Goal: Information Seeking & Learning: Learn about a topic

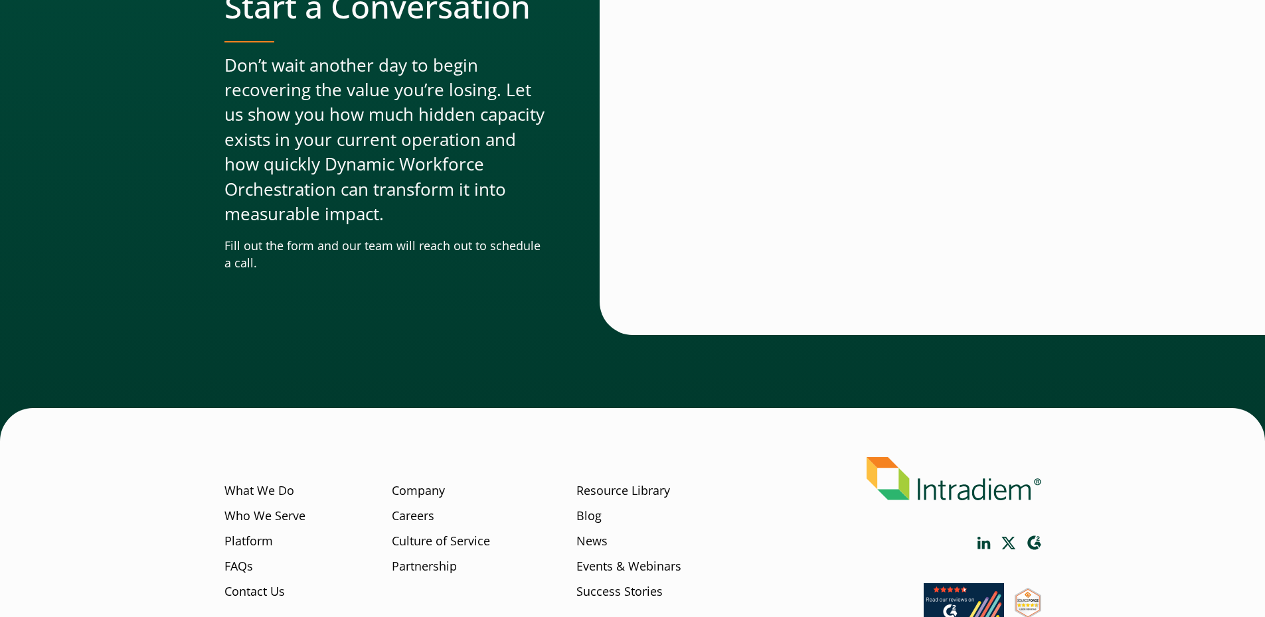
scroll to position [4018, 0]
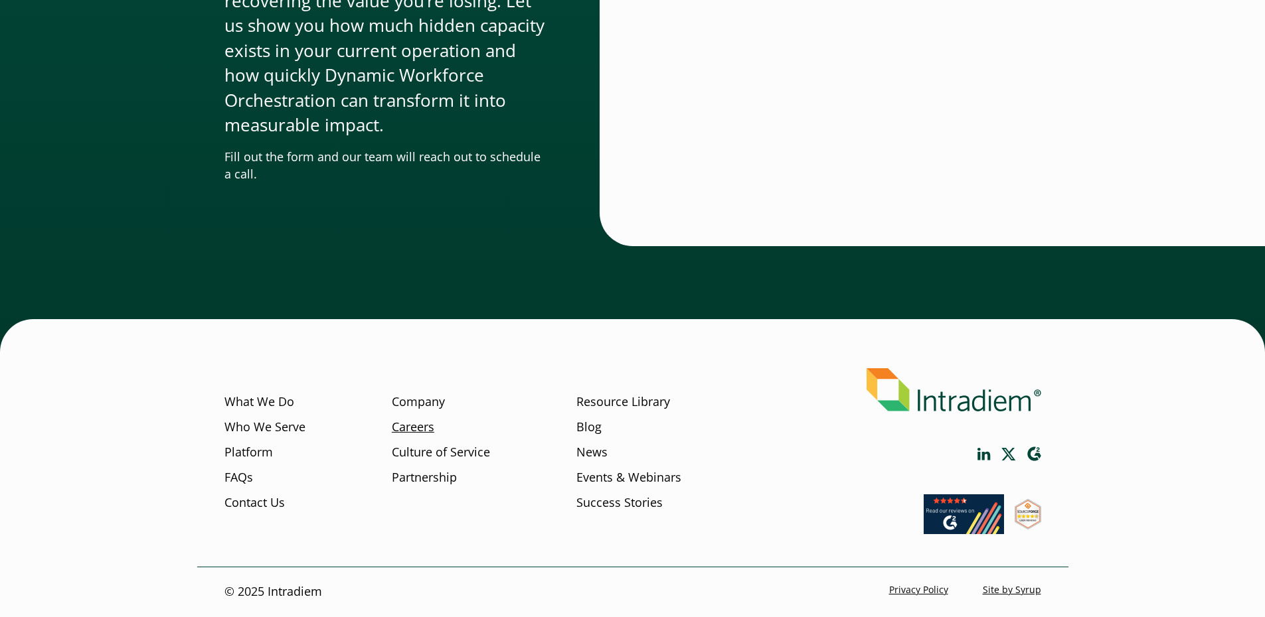
click at [404, 430] on link "Careers" at bounding box center [413, 427] width 42 height 17
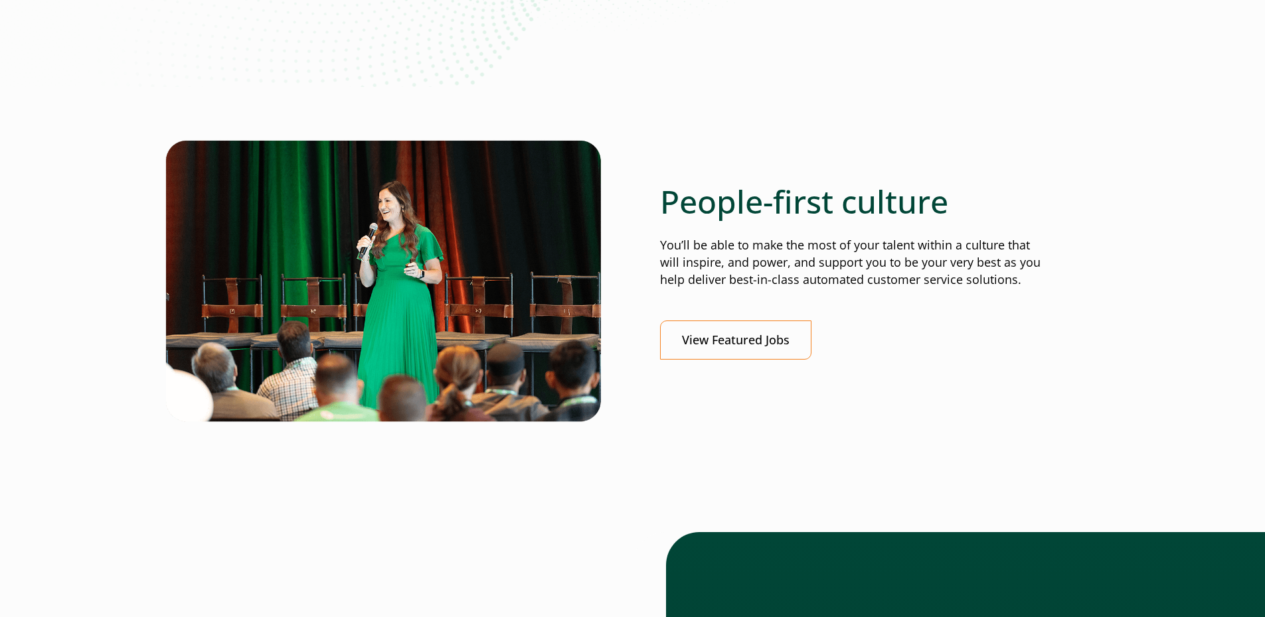
scroll to position [372, 0]
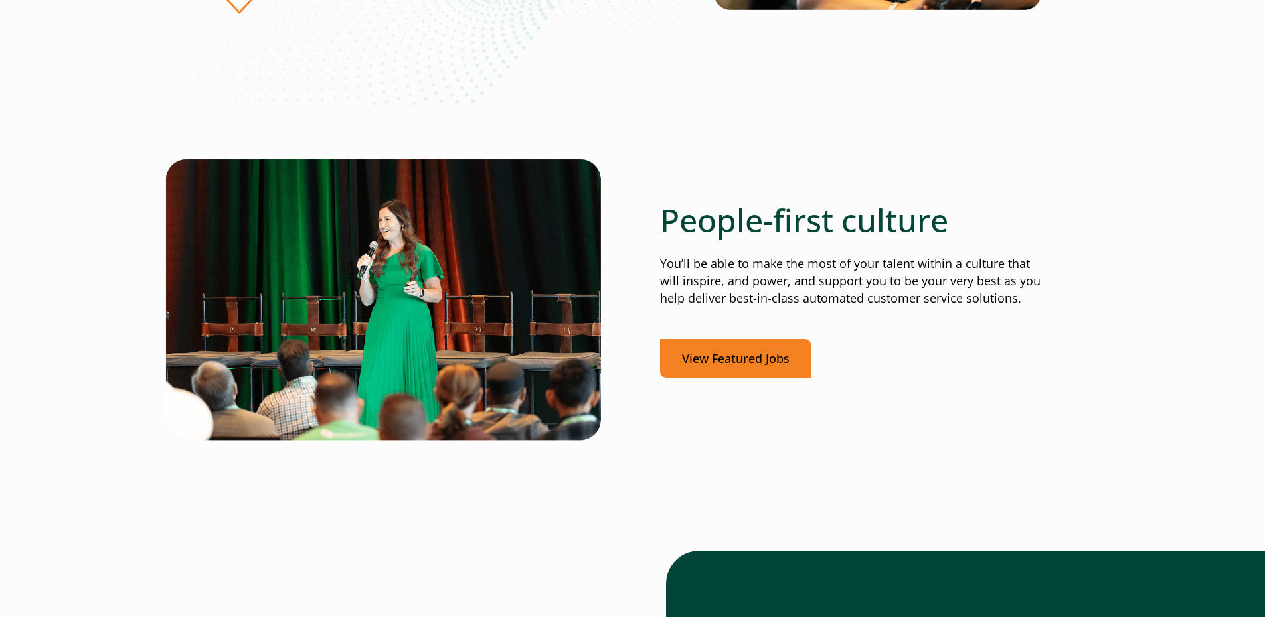
click at [781, 359] on link "View Featured Jobs" at bounding box center [735, 358] width 151 height 39
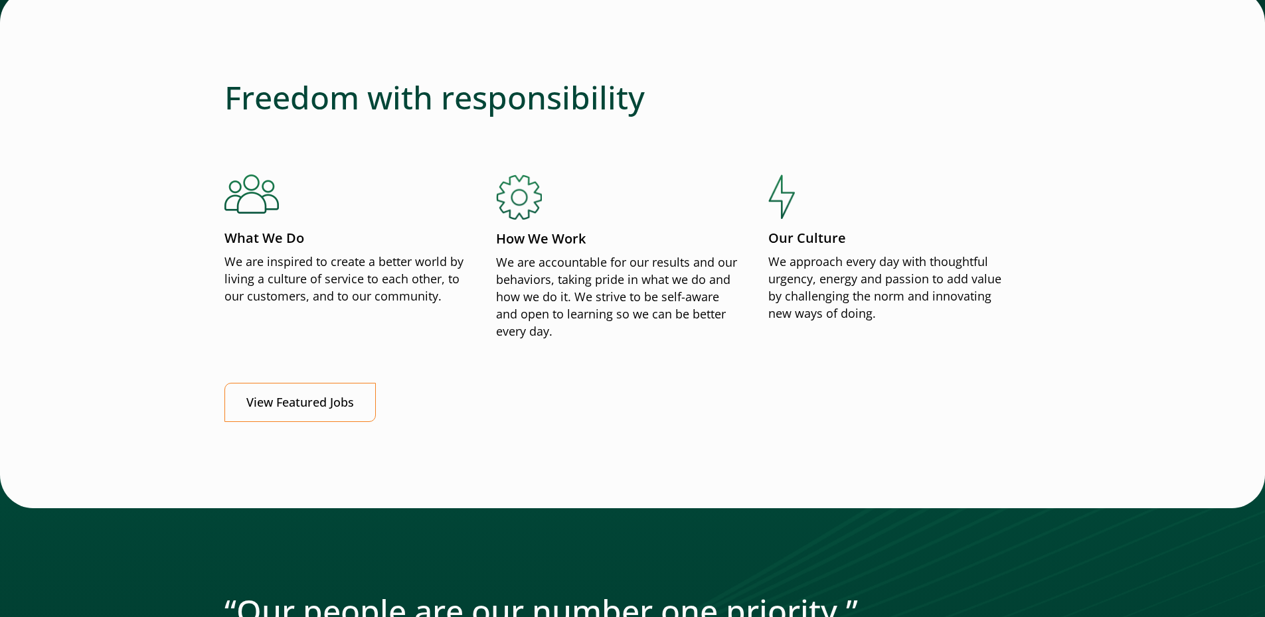
scroll to position [1522, 0]
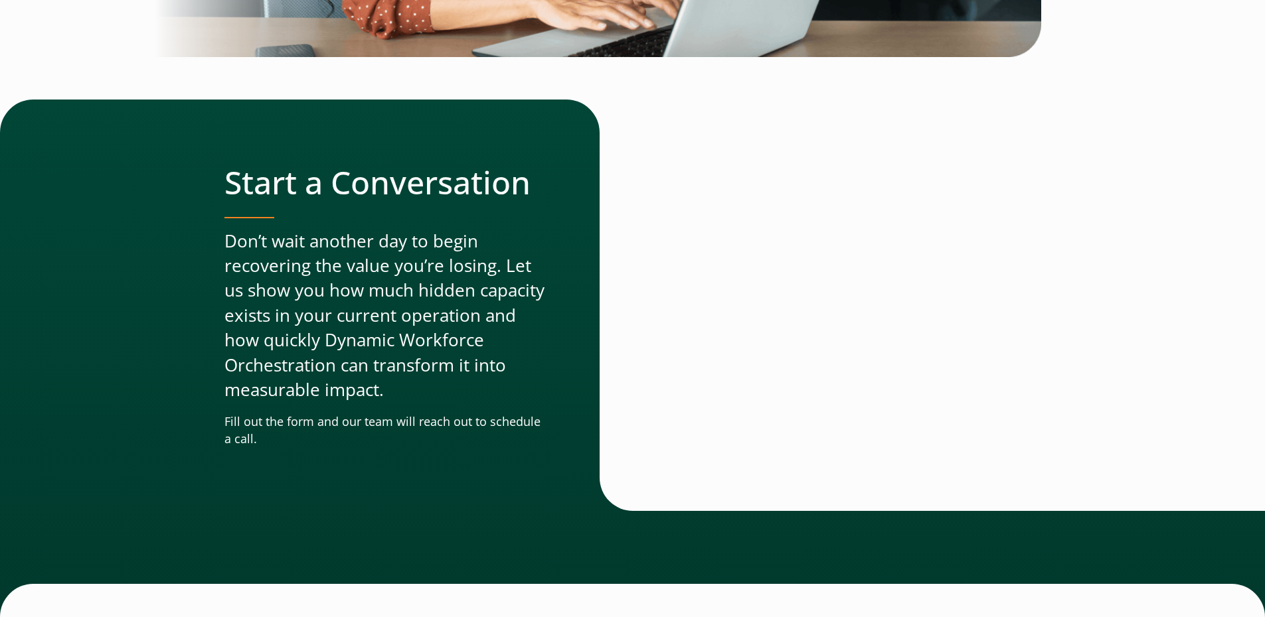
scroll to position [4018, 0]
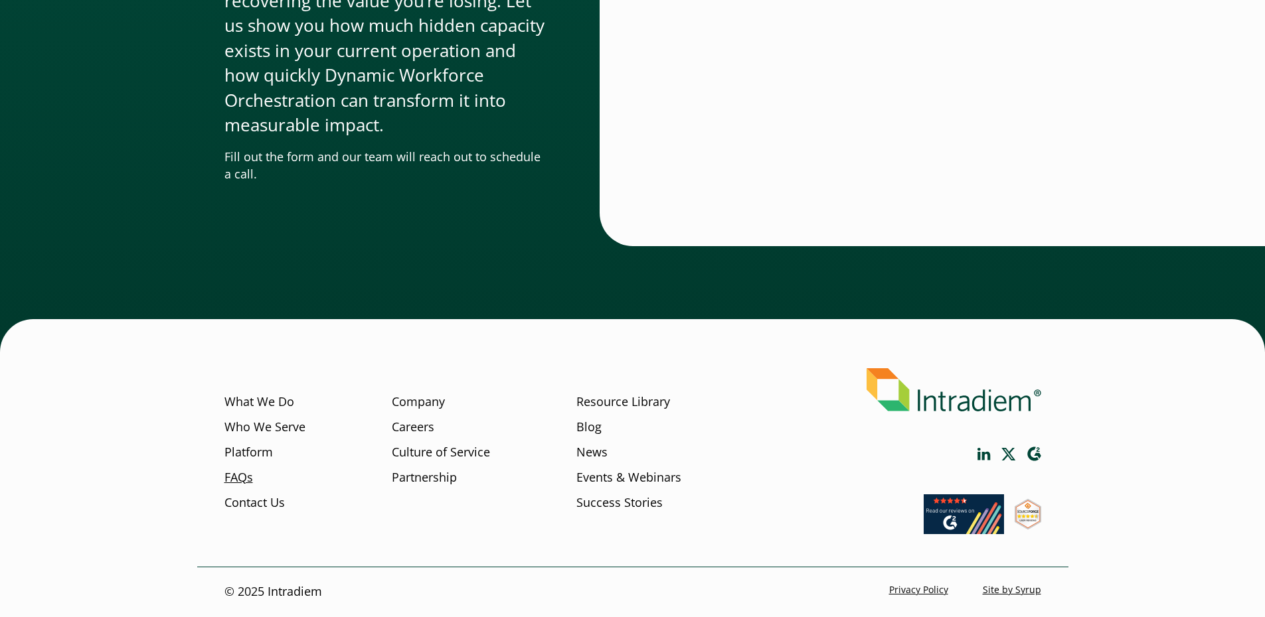
click at [235, 482] on link "FAQs" at bounding box center [238, 477] width 29 height 17
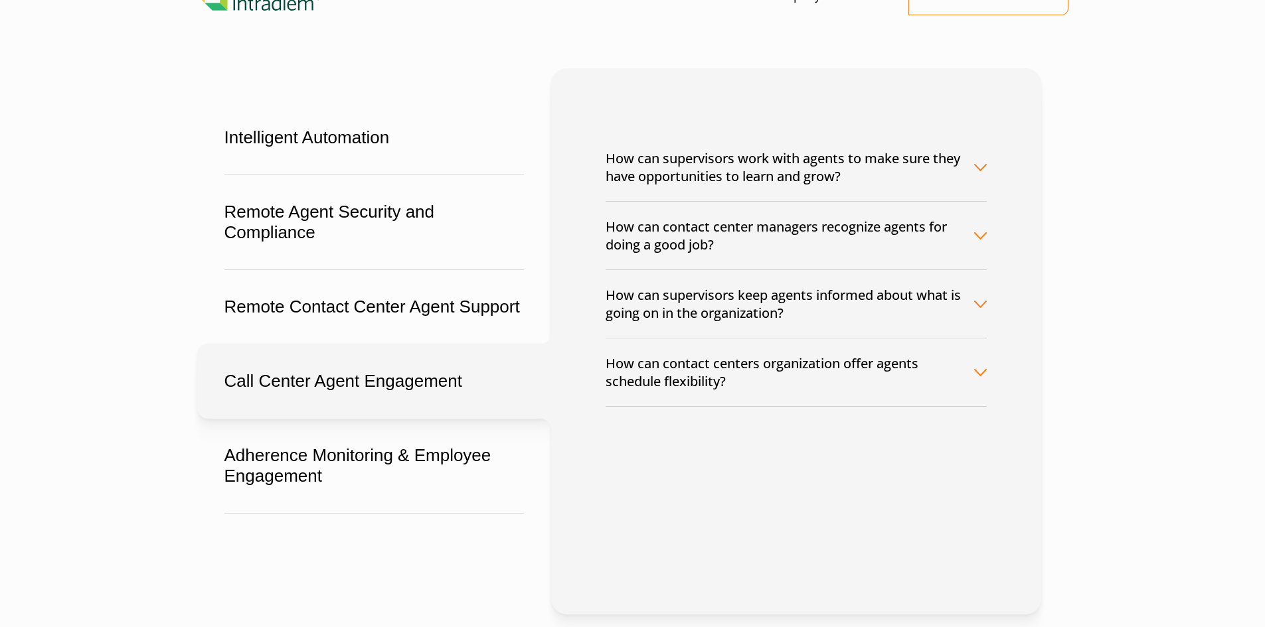
scroll to position [95, 0]
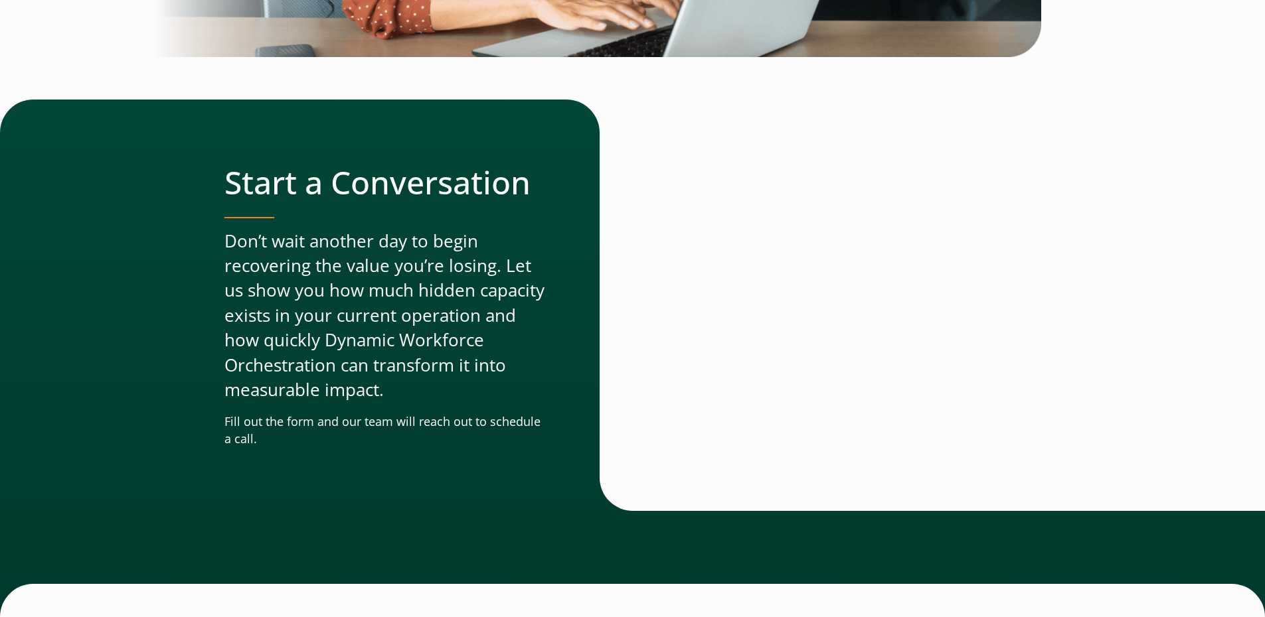
scroll to position [4018, 0]
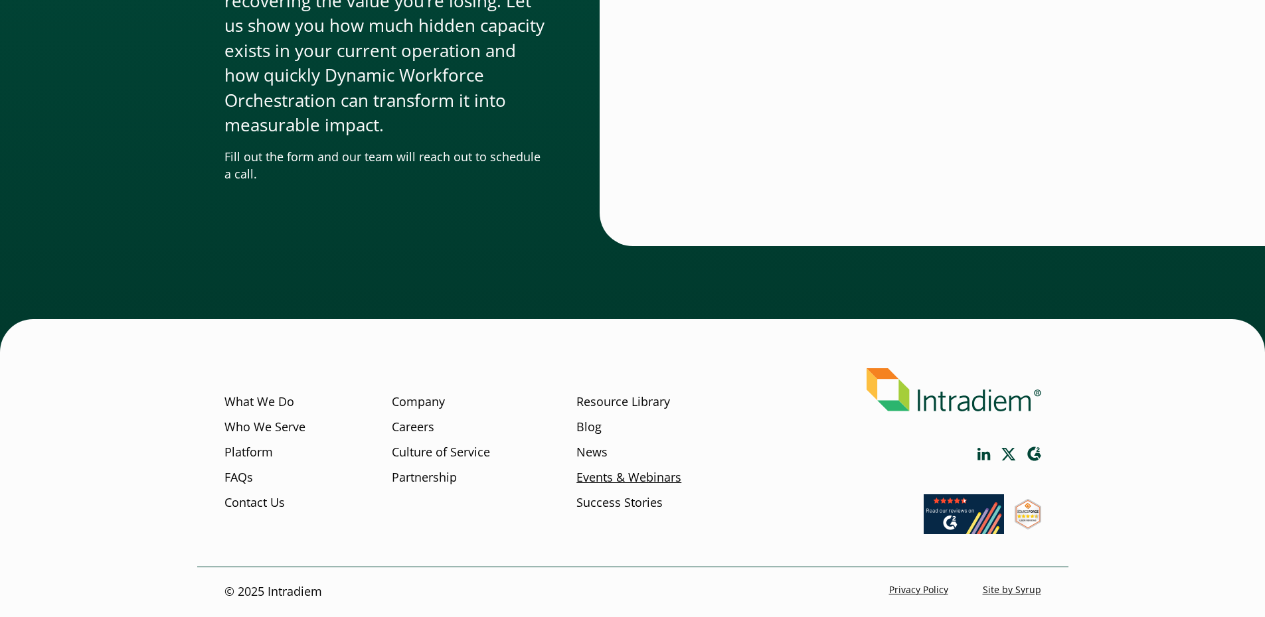
click at [585, 472] on link "Events & Webinars" at bounding box center [628, 477] width 105 height 17
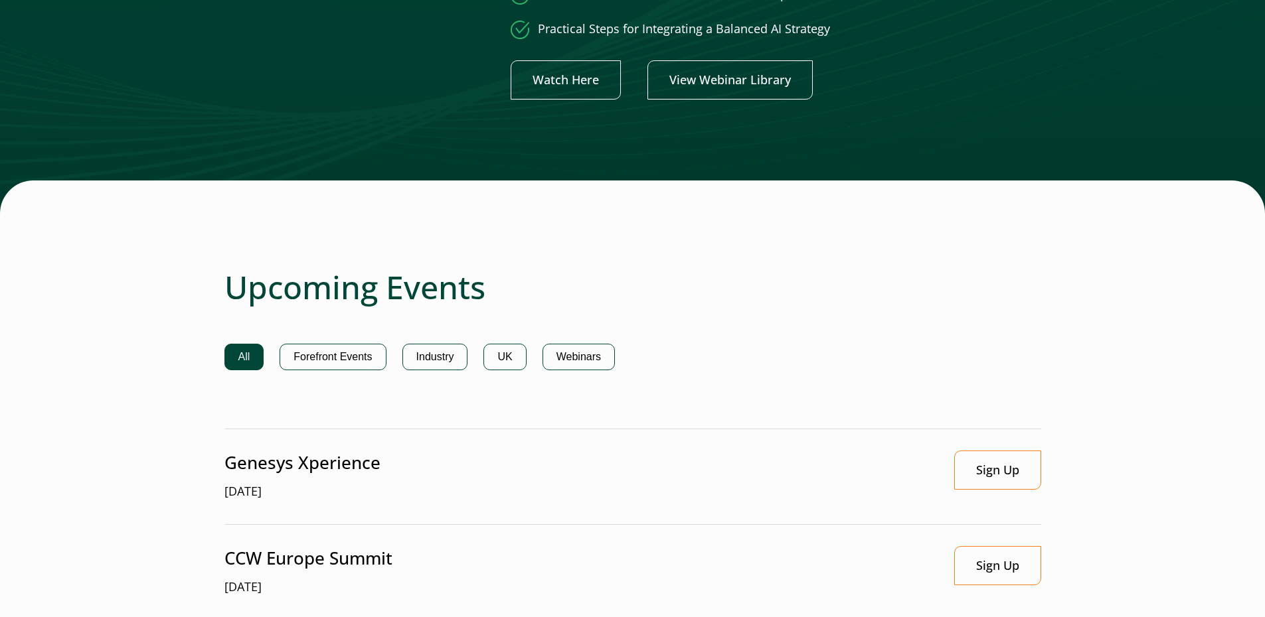
scroll to position [685, 0]
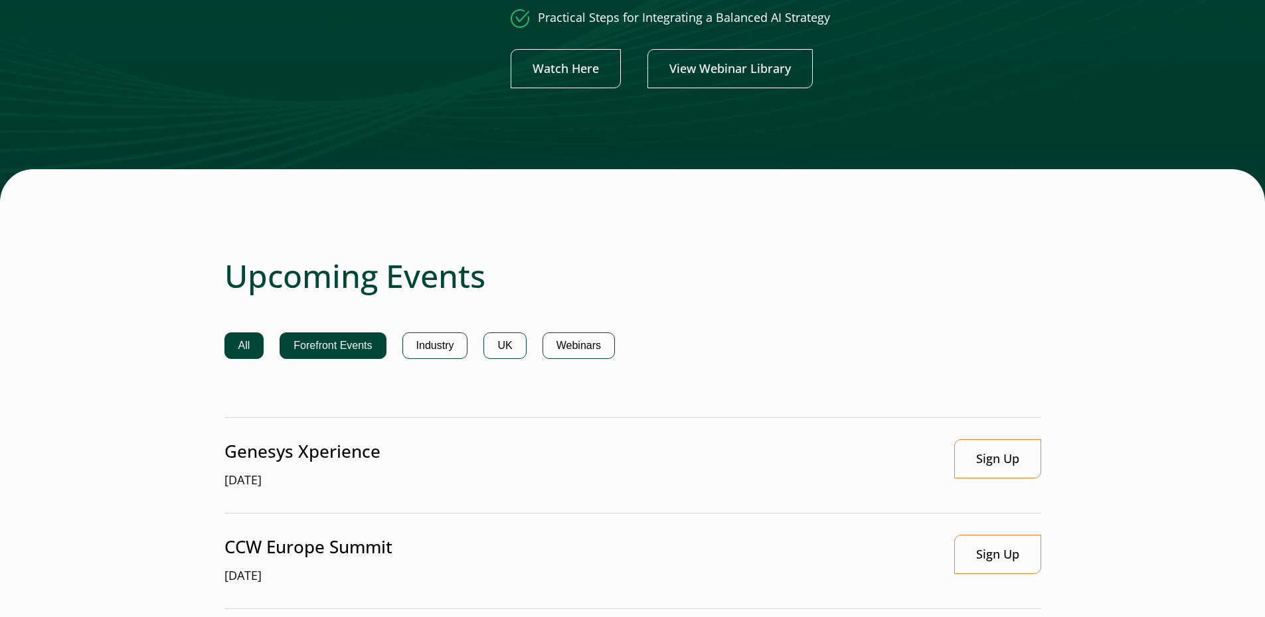
click at [316, 353] on button "Forefront Events" at bounding box center [333, 346] width 106 height 27
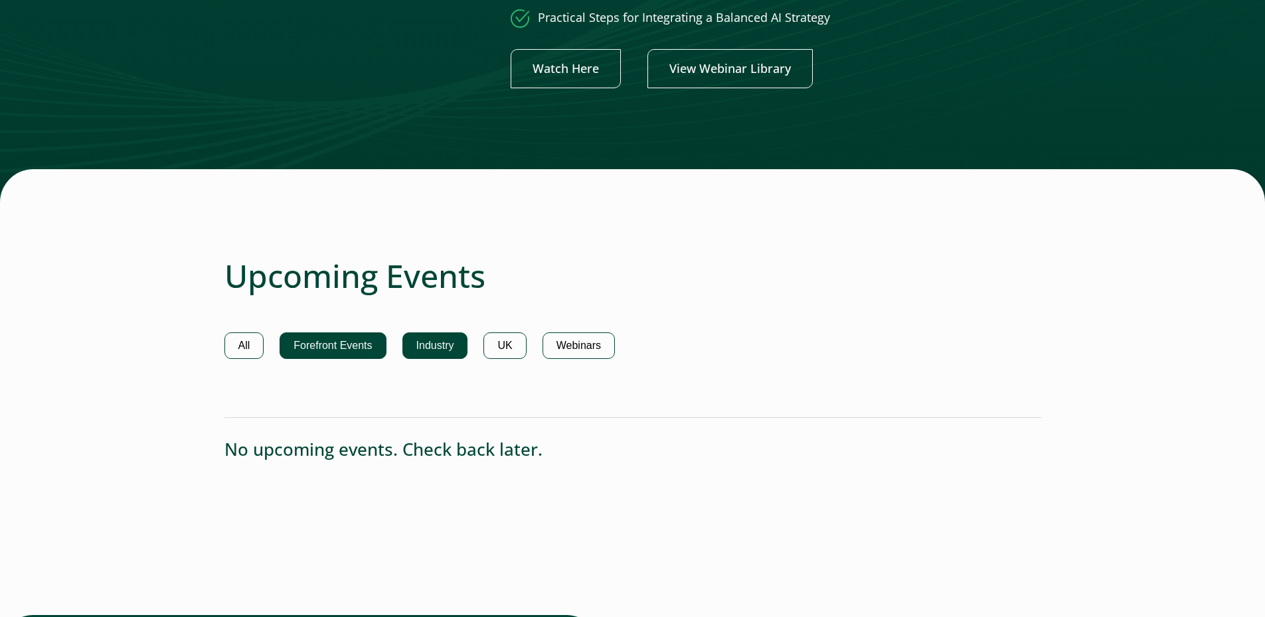
click at [427, 340] on button "Industry" at bounding box center [435, 346] width 66 height 27
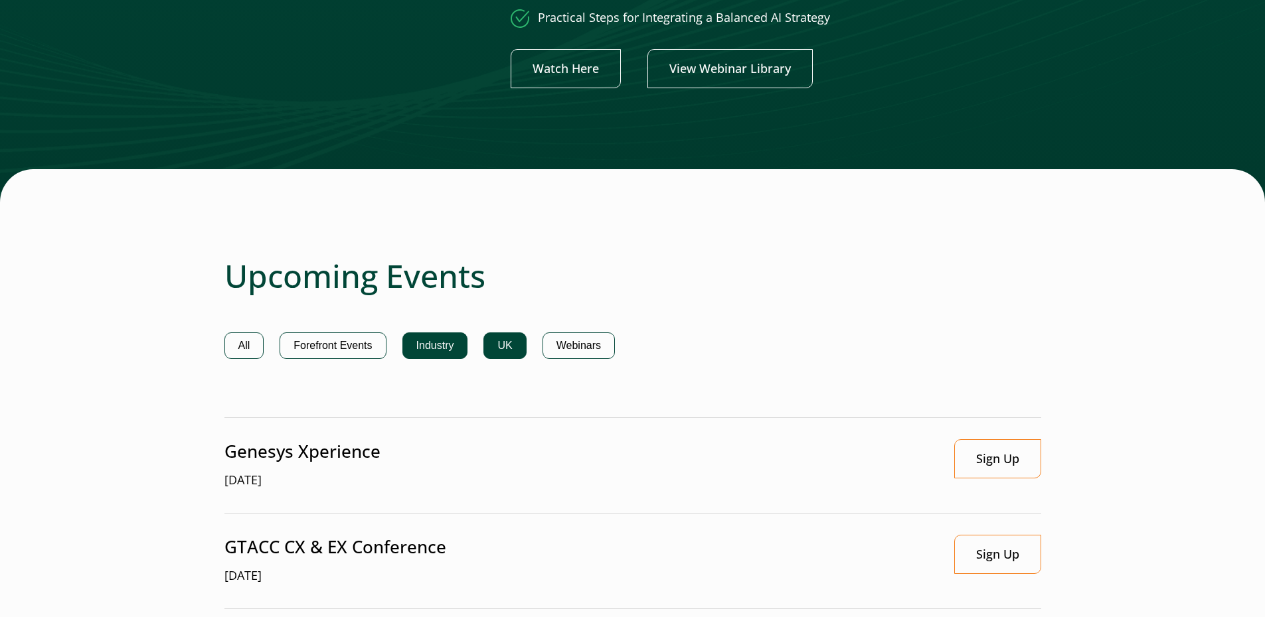
click at [511, 341] on button "UK" at bounding box center [504, 346] width 42 height 27
click at [596, 341] on button "Webinars" at bounding box center [578, 346] width 72 height 27
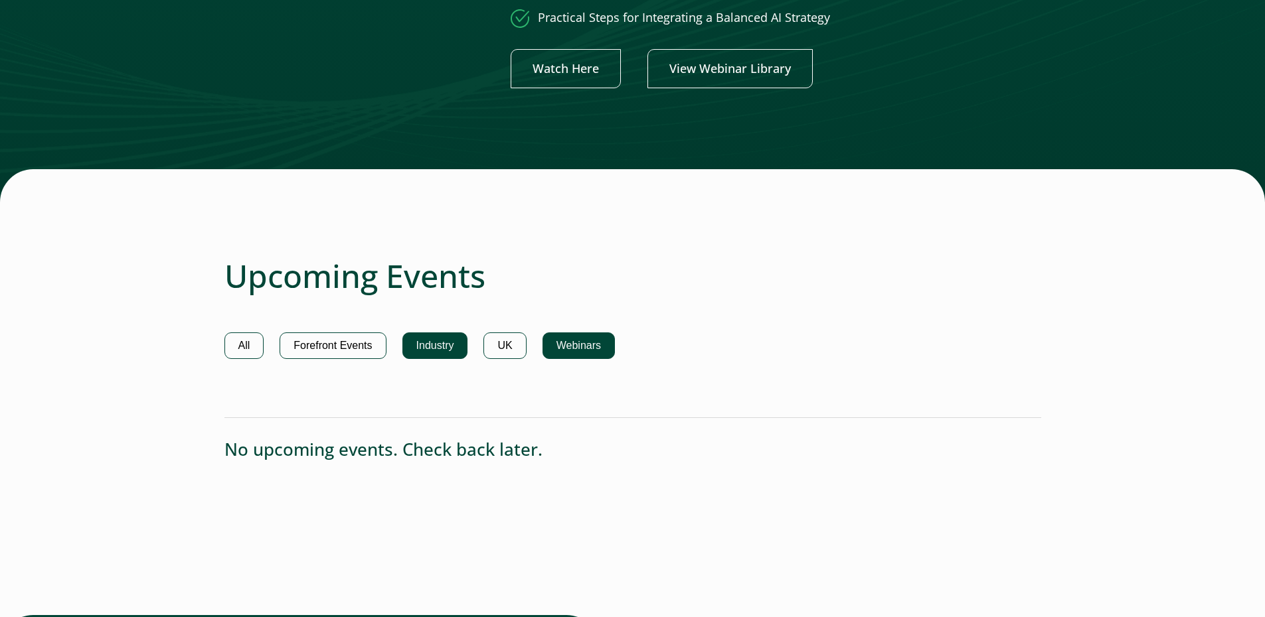
click at [457, 350] on button "Industry" at bounding box center [435, 346] width 66 height 27
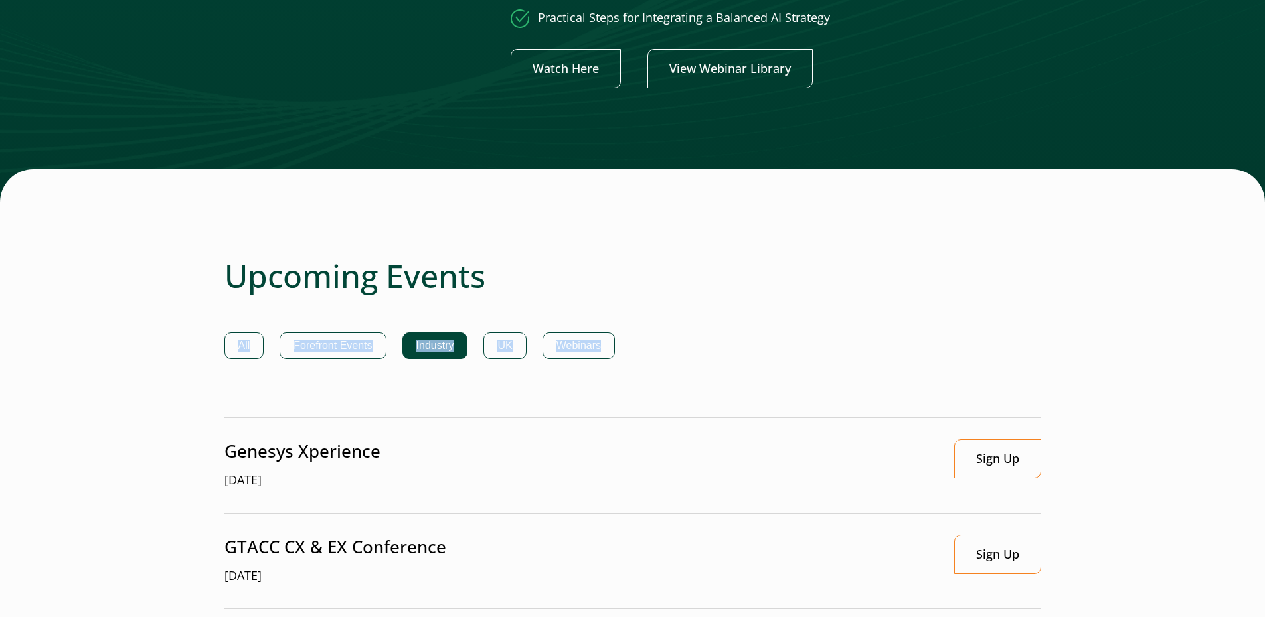
scroll to position [685, 5]
drag, startPoint x: 1261, startPoint y: 303, endPoint x: 1276, endPoint y: 343, distance: 42.7
click at [1264, 343] on html "Skip to main content WebHelp Customer Support Menu What We Do Platform Who We S…" at bounding box center [632, 435] width 1265 height 2241
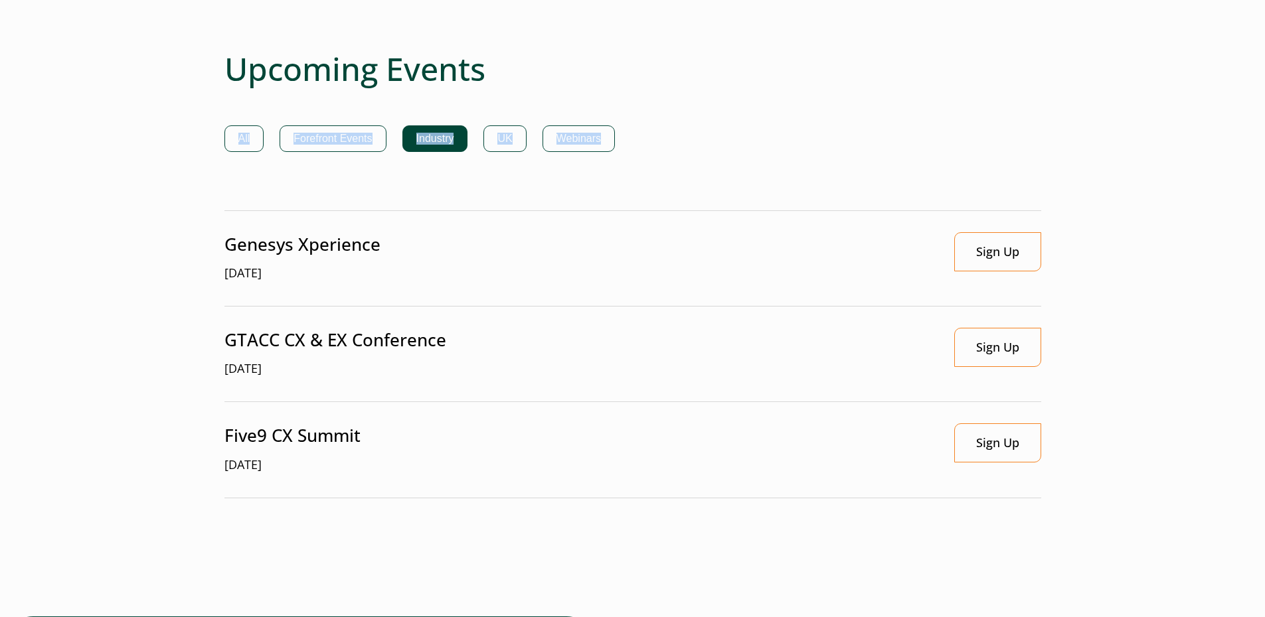
scroll to position [0, 5]
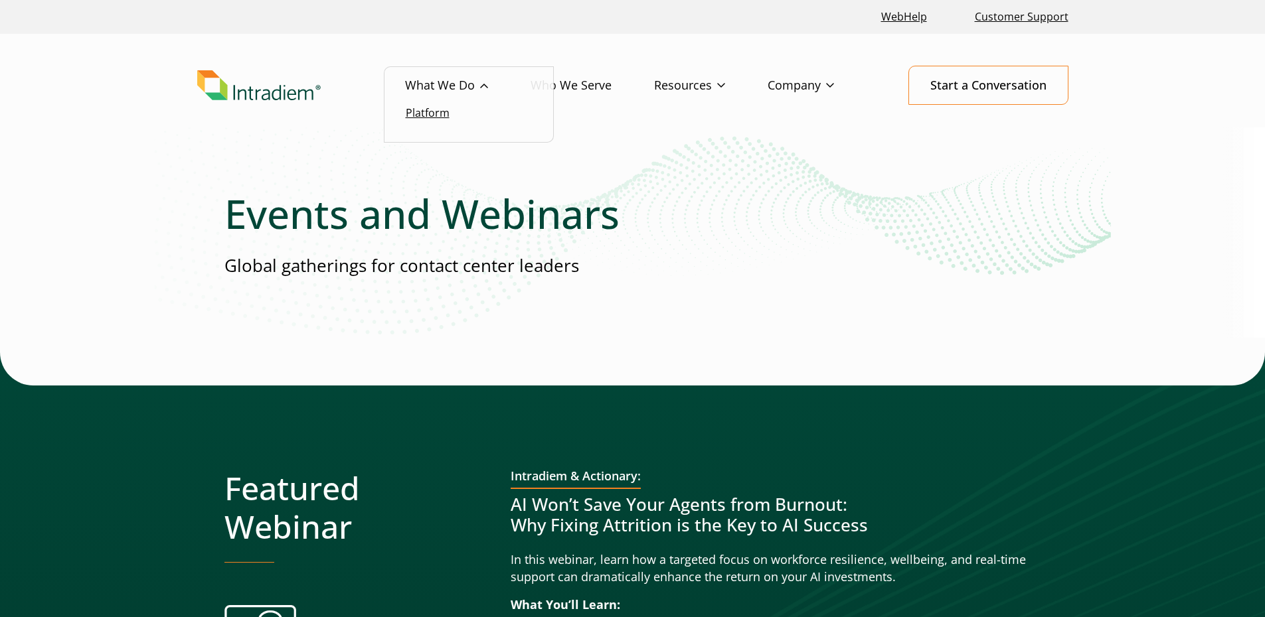
click at [425, 113] on link "Platform" at bounding box center [428, 113] width 44 height 15
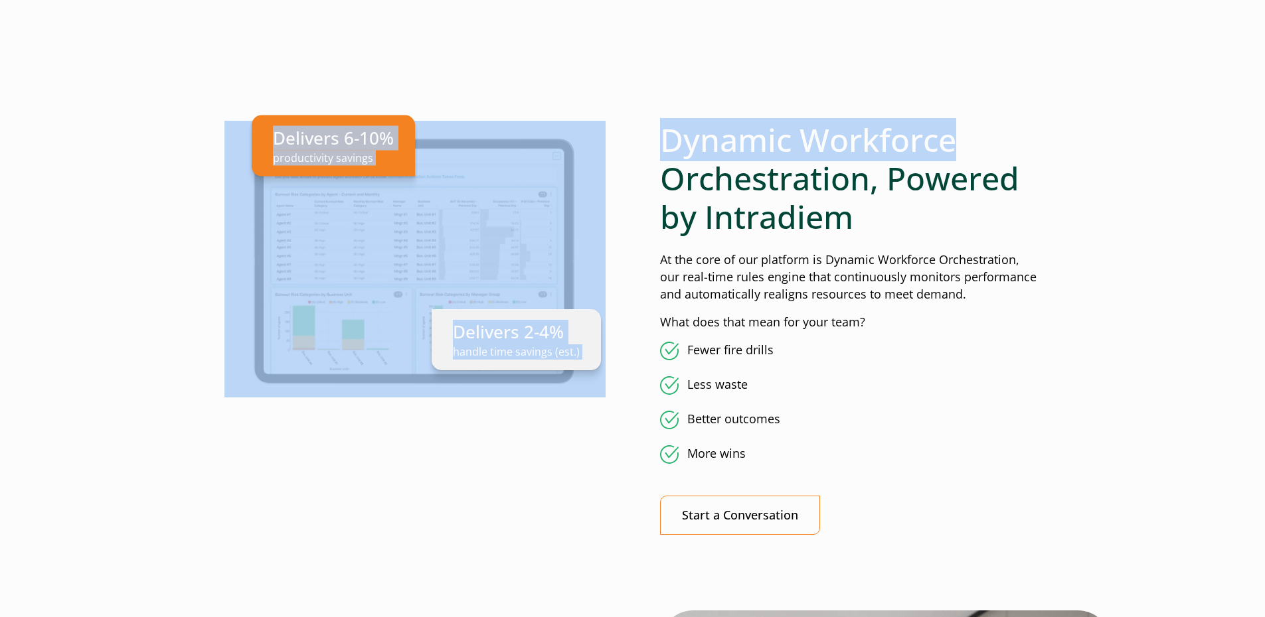
scroll to position [700, 5]
drag, startPoint x: 1261, startPoint y: 147, endPoint x: 1268, endPoint y: 100, distance: 47.7
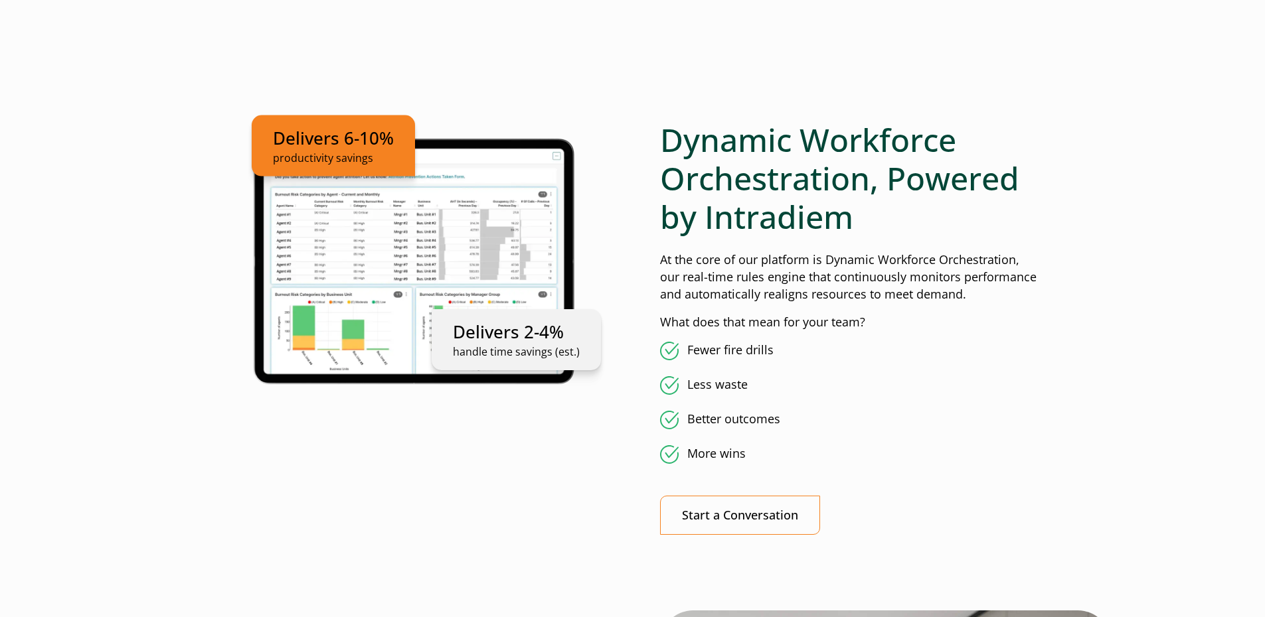
click at [911, 339] on div "Dynamic Workforce Orchestration, Powered by Intradiem At the core of our platfo…" at bounding box center [850, 328] width 381 height 414
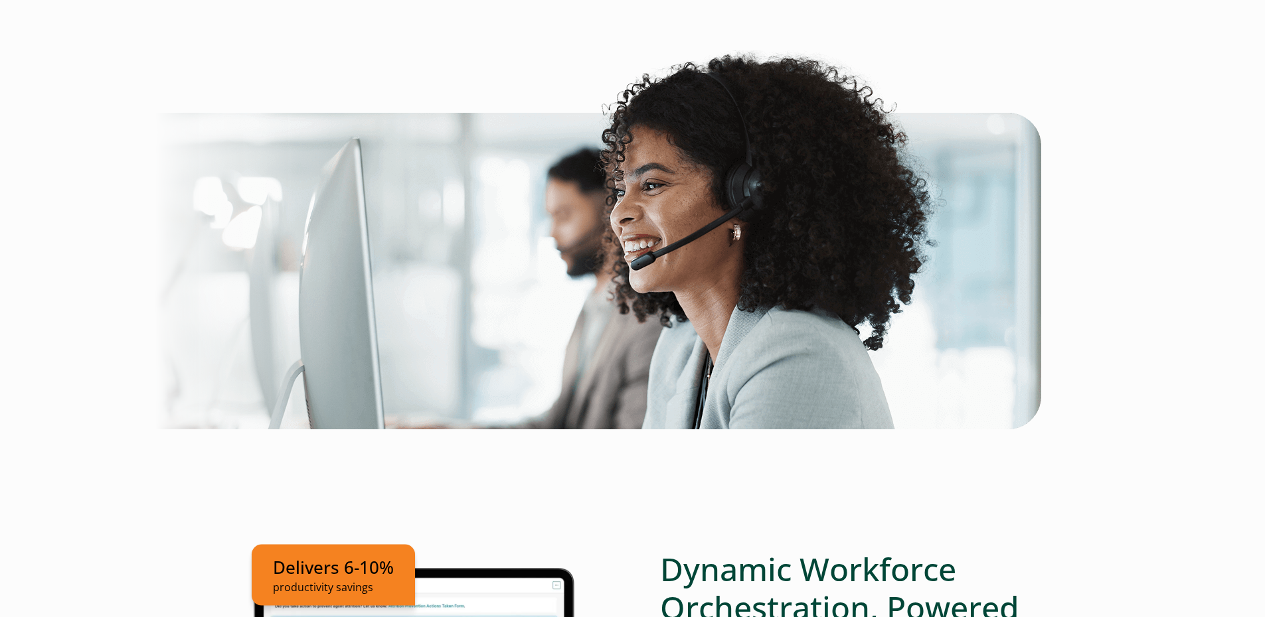
scroll to position [0, 5]
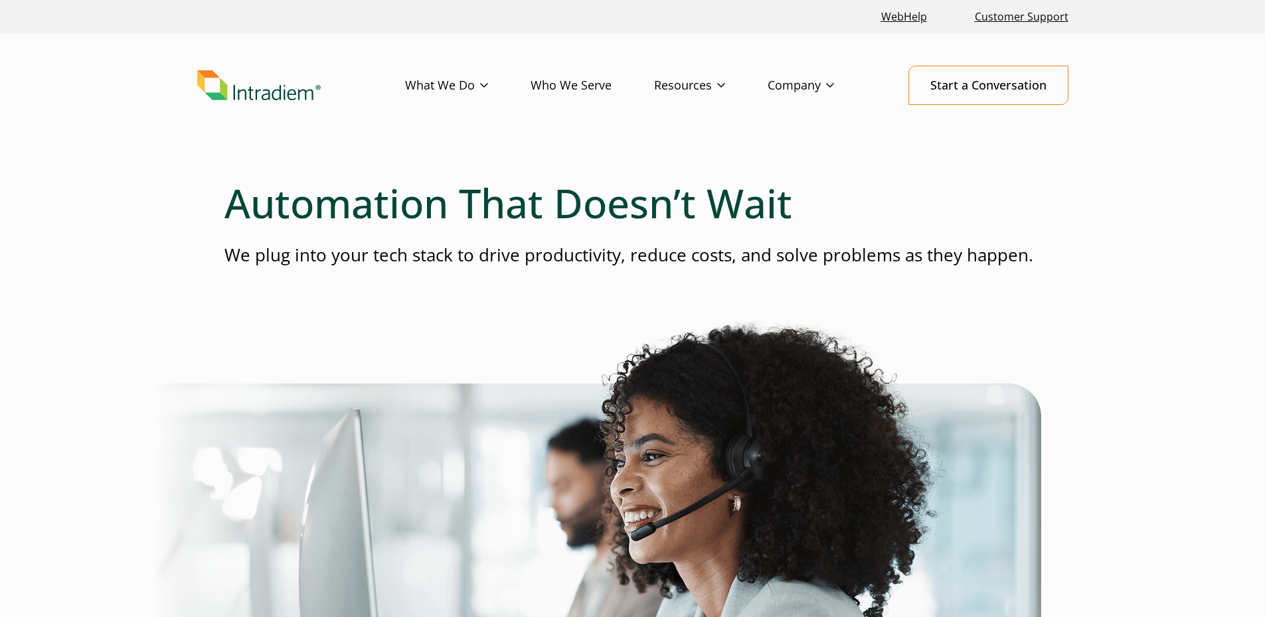
click at [598, 84] on link "Who We Serve" at bounding box center [591, 85] width 123 height 39
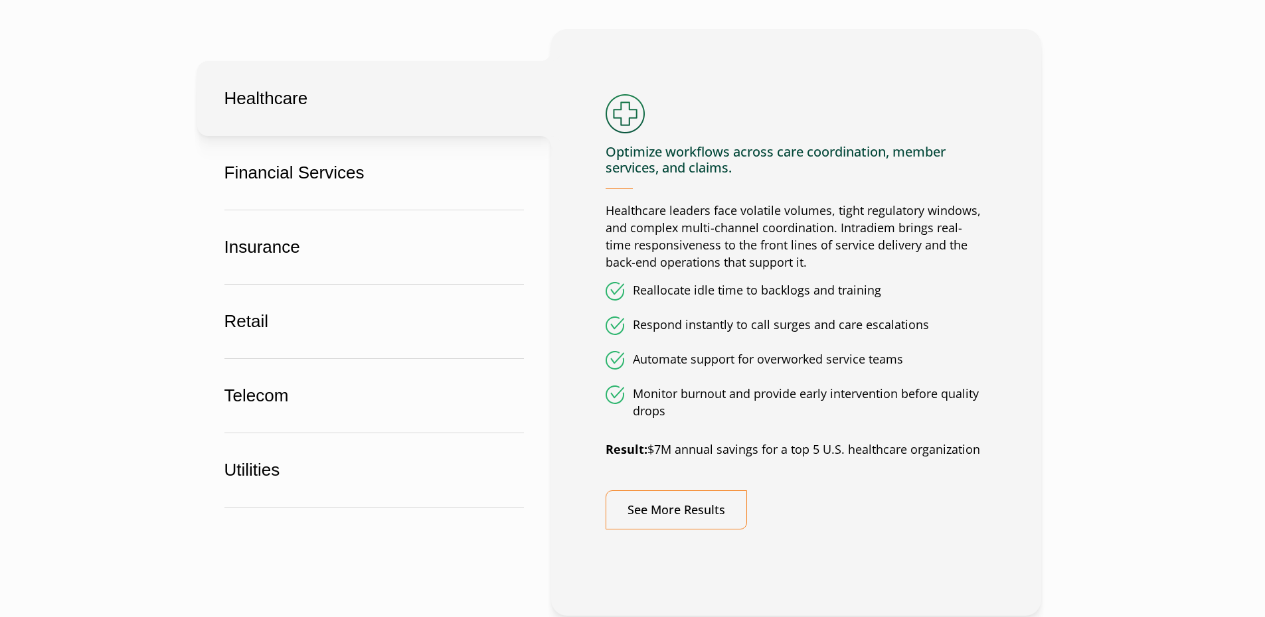
scroll to position [784, 0]
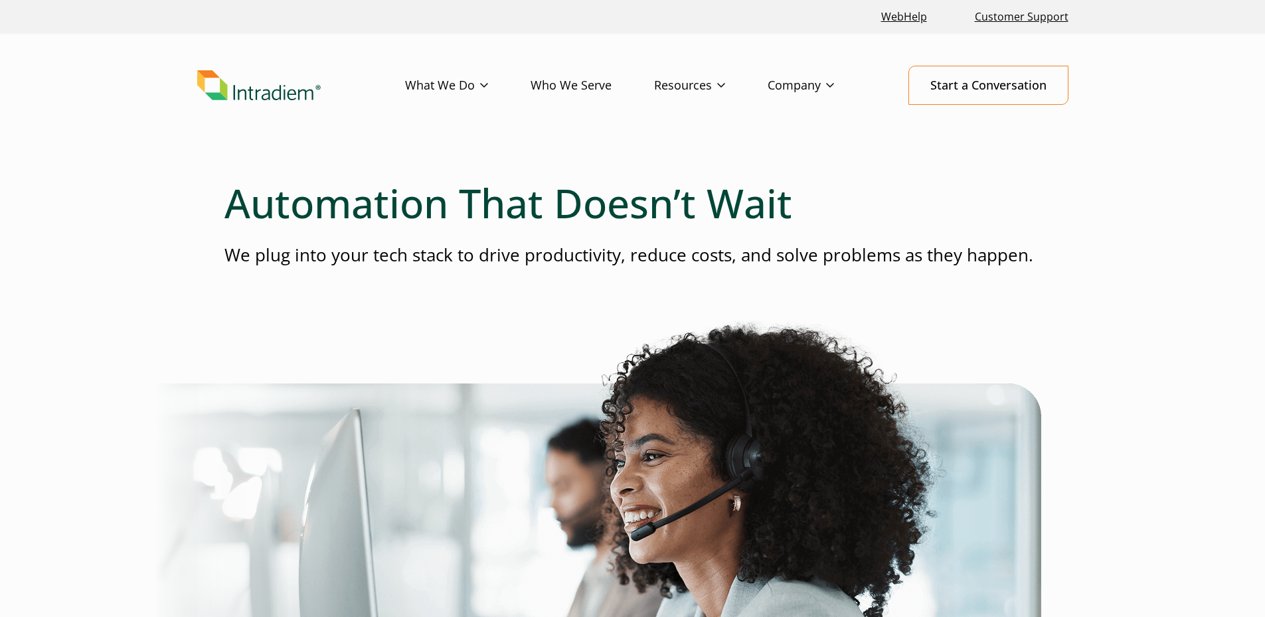
click at [569, 86] on link "Who We Serve" at bounding box center [591, 85] width 123 height 39
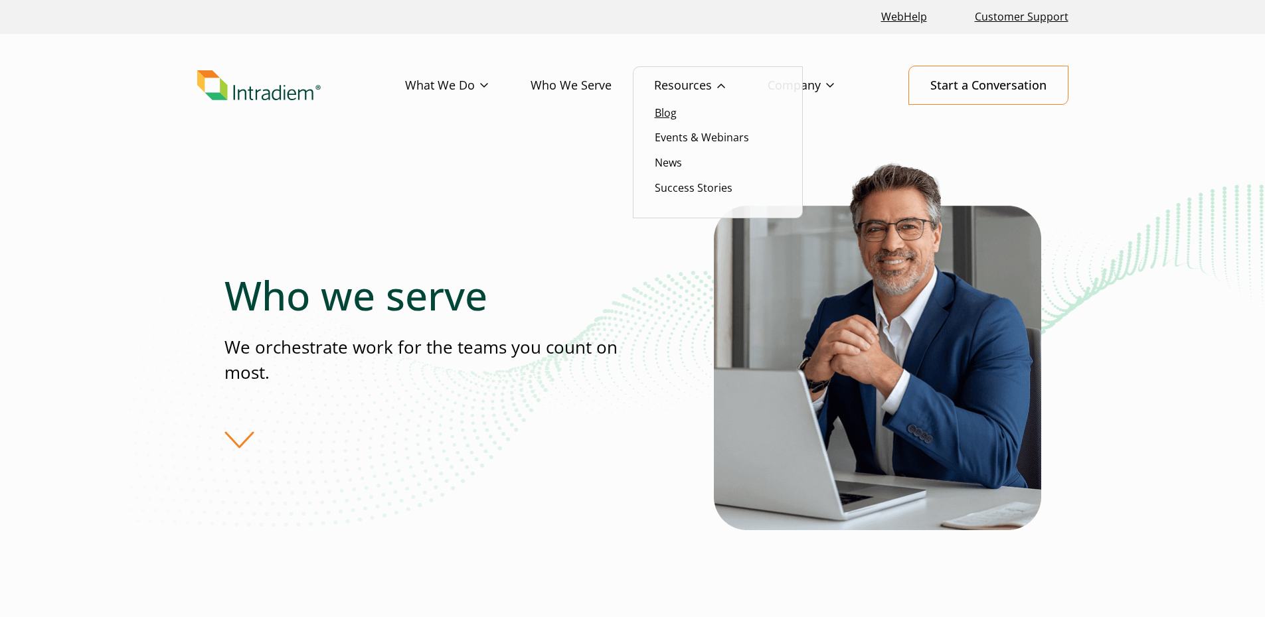
click at [669, 108] on link "Blog" at bounding box center [666, 113] width 22 height 15
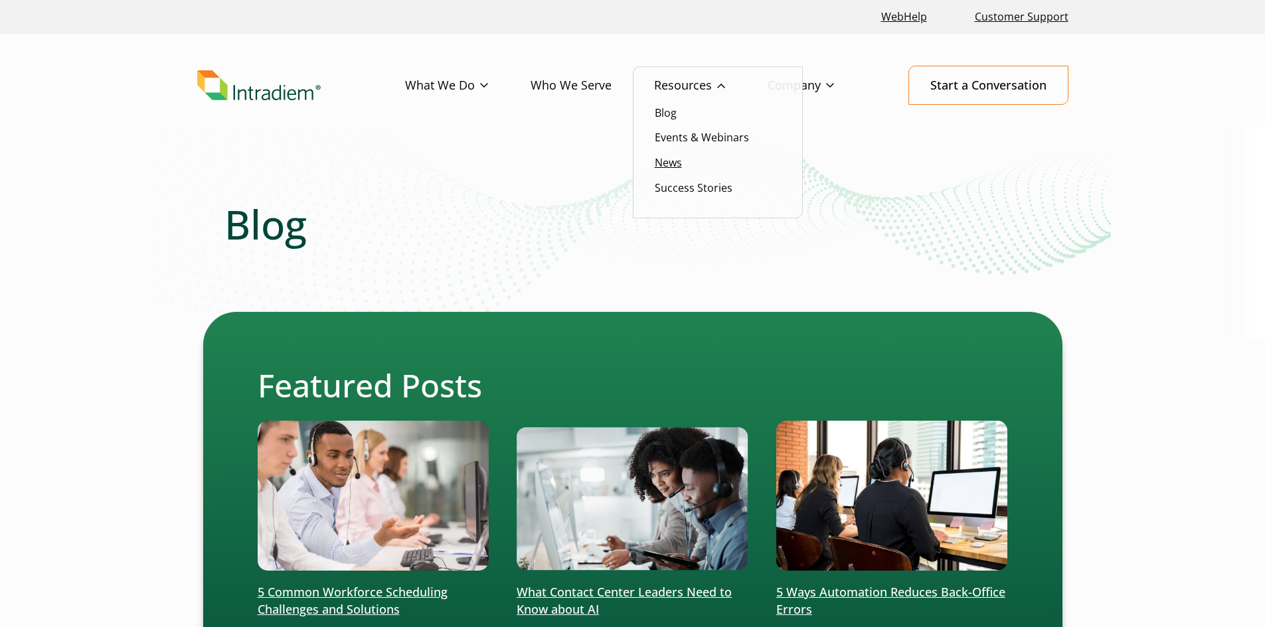
click at [681, 163] on link "News" at bounding box center [668, 162] width 27 height 15
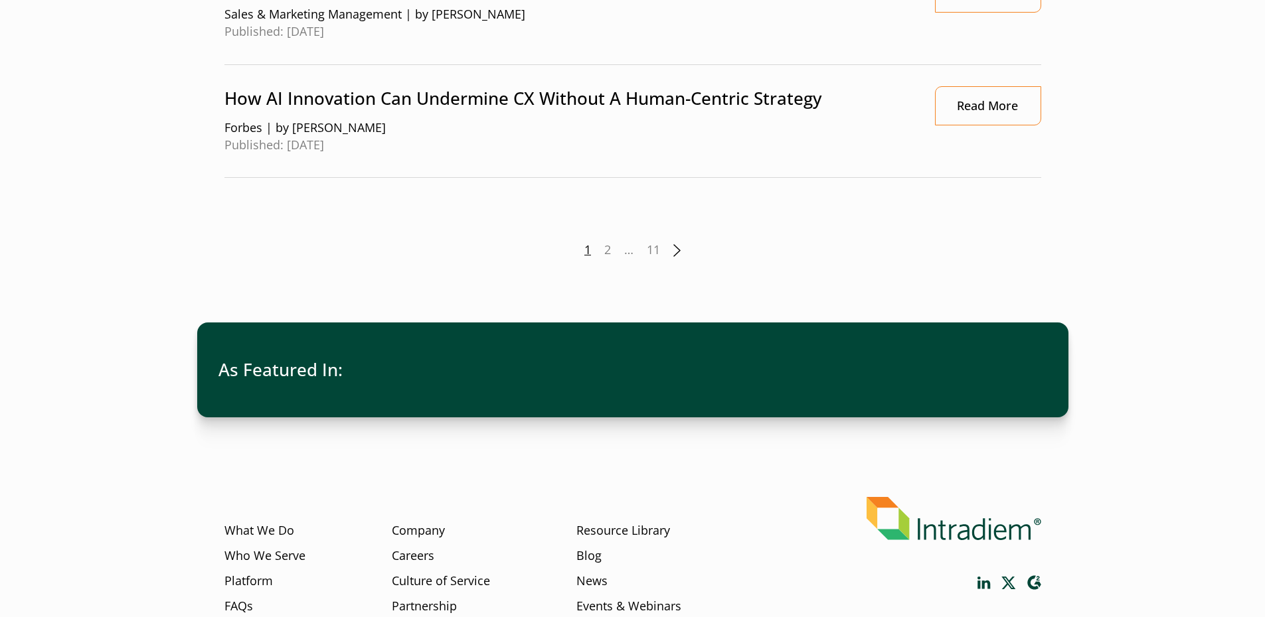
scroll to position [1678, 0]
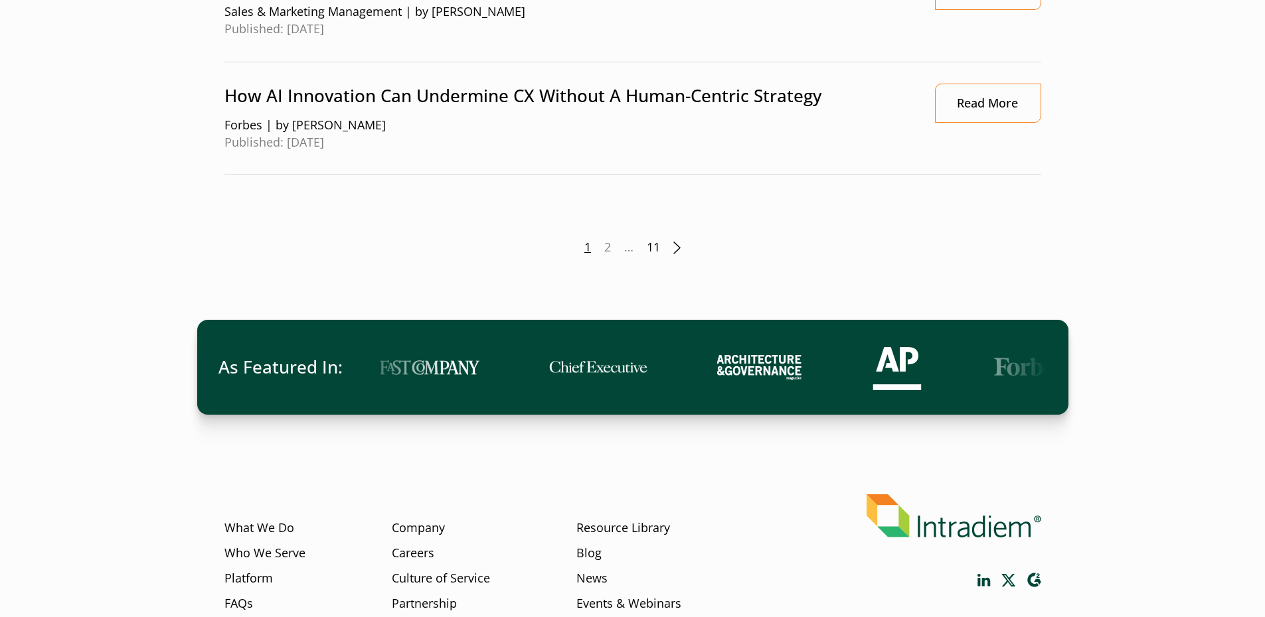
click at [653, 250] on link "11" at bounding box center [653, 247] width 13 height 17
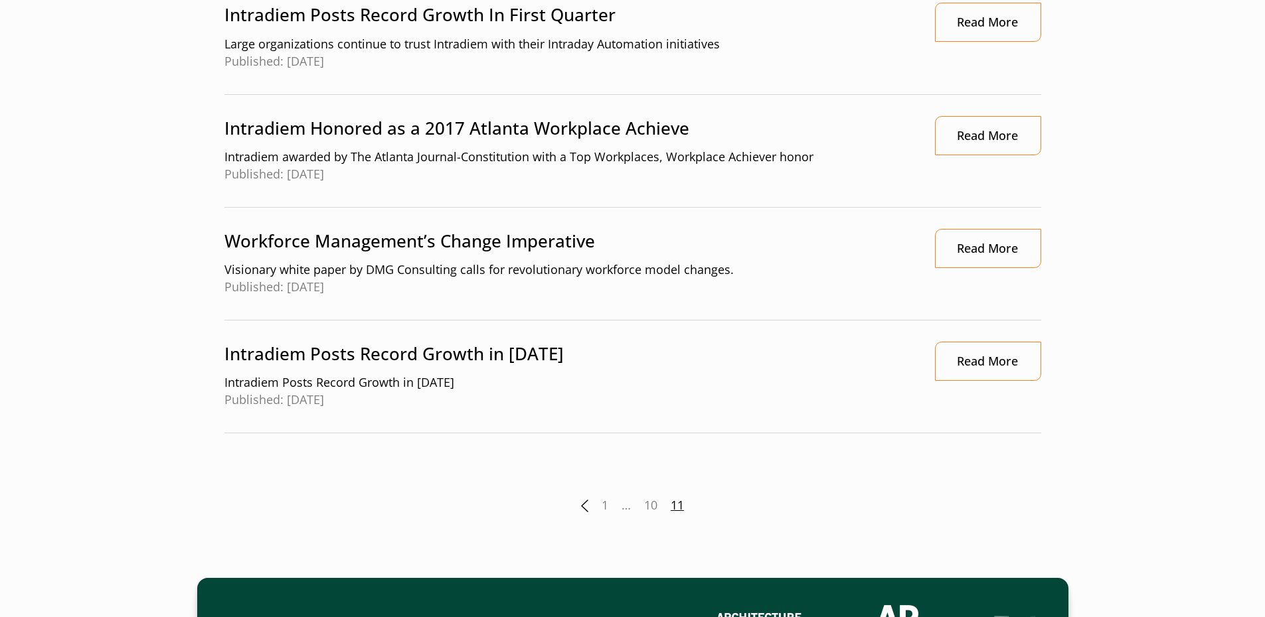
scroll to position [609, 0]
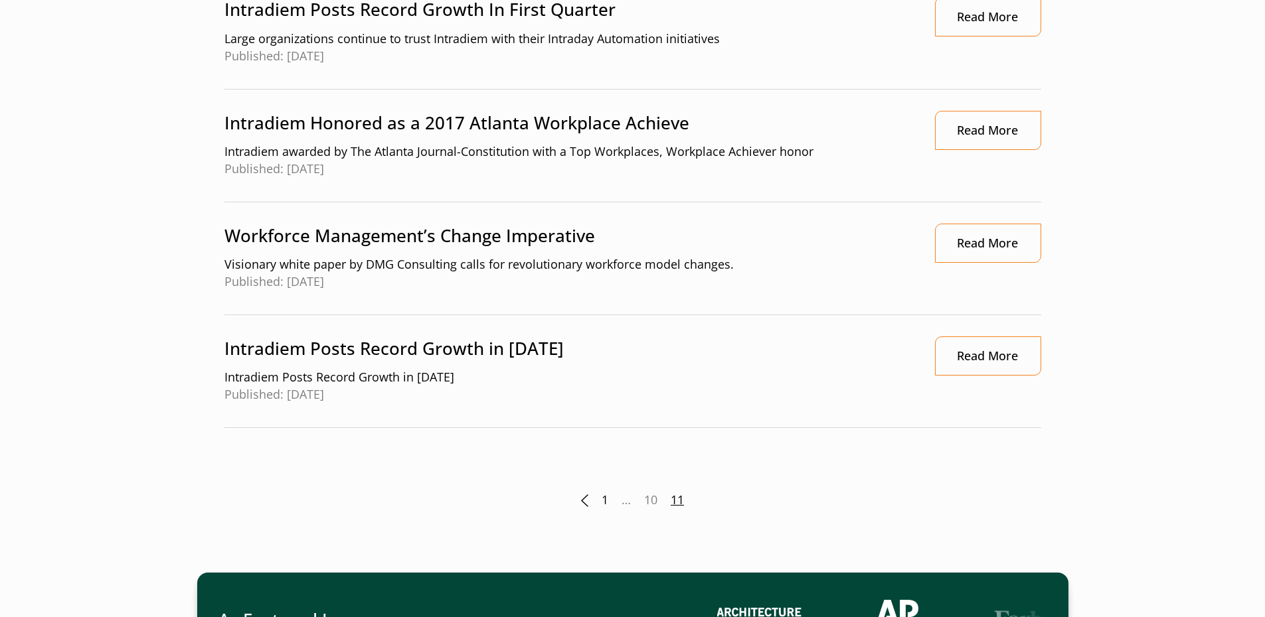
click at [604, 503] on link "1" at bounding box center [605, 500] width 7 height 17
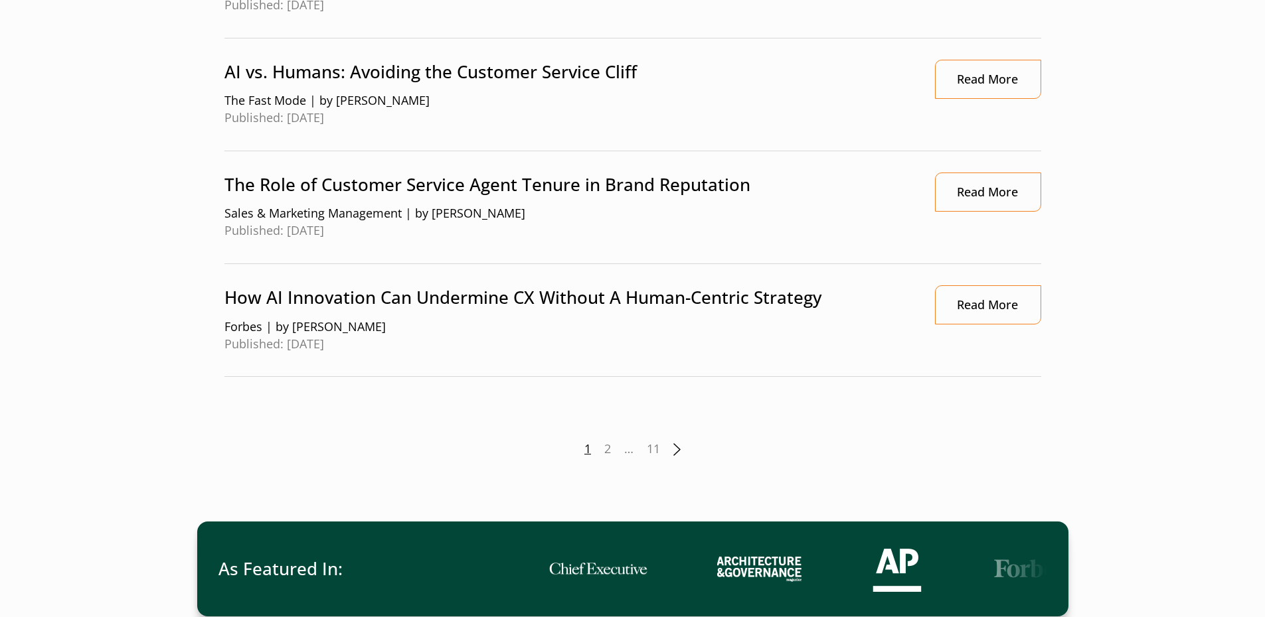
scroll to position [1452, 0]
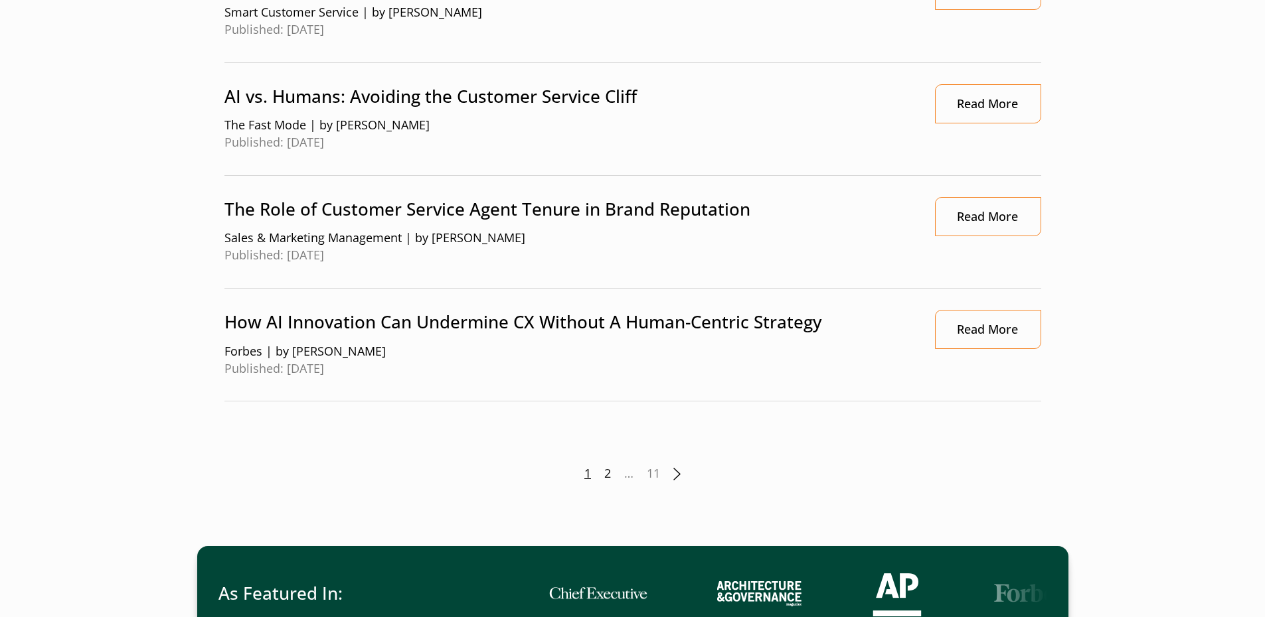
click at [609, 479] on link "2" at bounding box center [607, 473] width 7 height 17
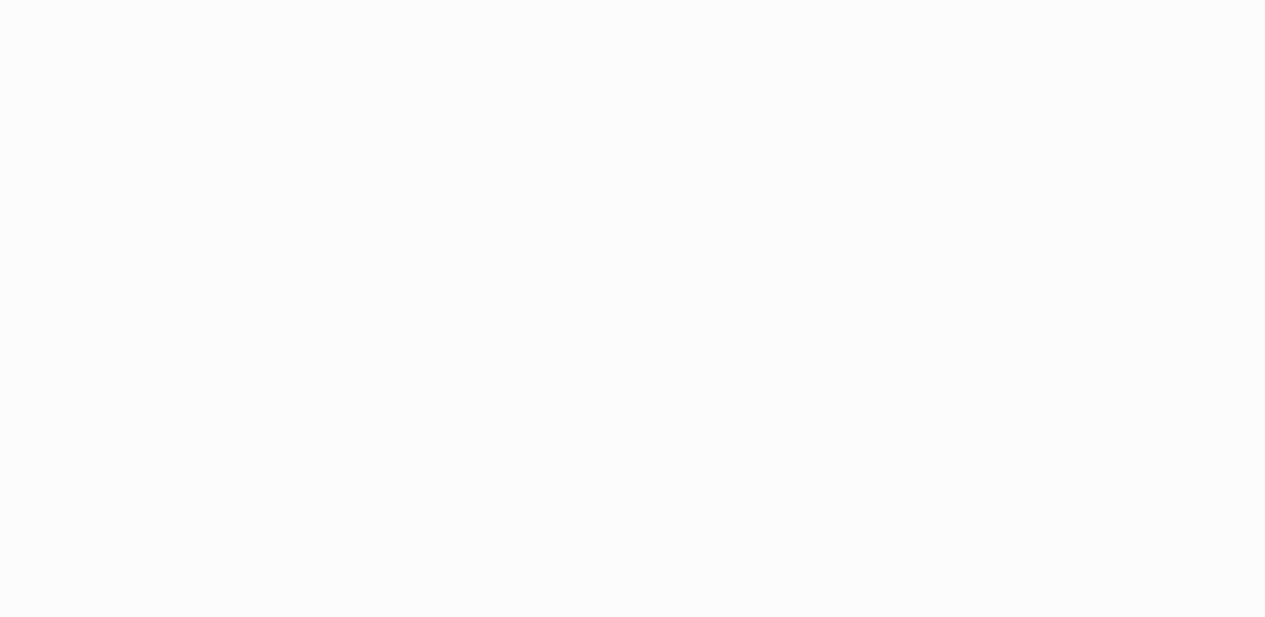
drag, startPoint x: 1264, startPoint y: 143, endPoint x: 1327, endPoint y: 350, distance: 216.3
